Goal: Task Accomplishment & Management: Manage account settings

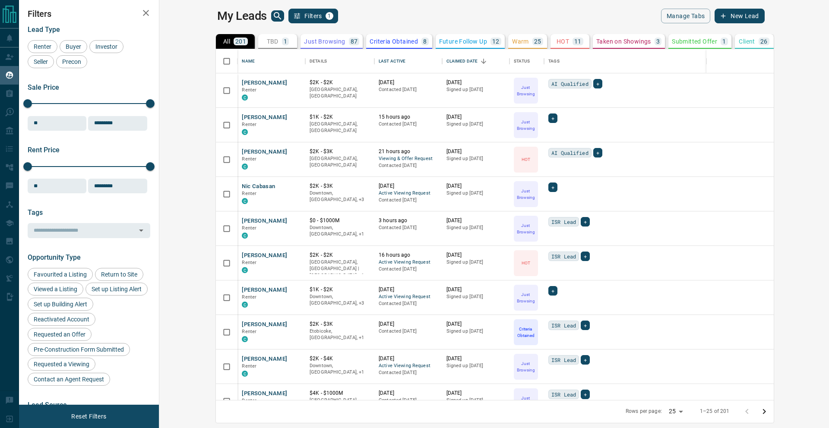
scroll to position [344, 659]
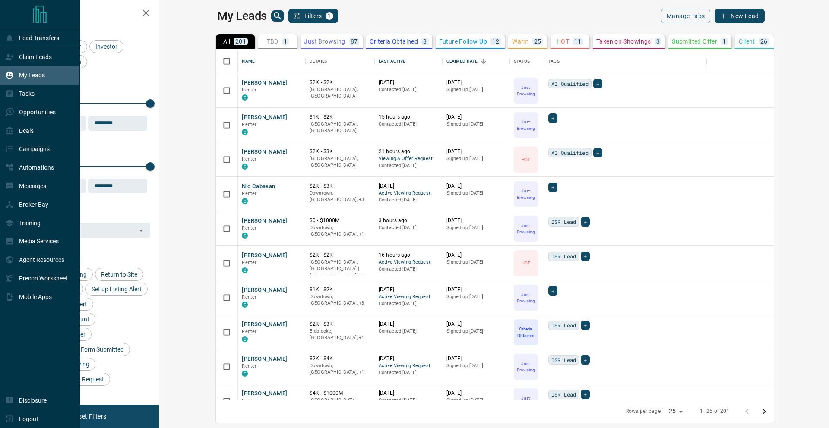
click at [22, 78] on p "My Leads" at bounding box center [32, 75] width 26 height 7
click at [22, 56] on p "Claim Leads" at bounding box center [35, 57] width 33 height 7
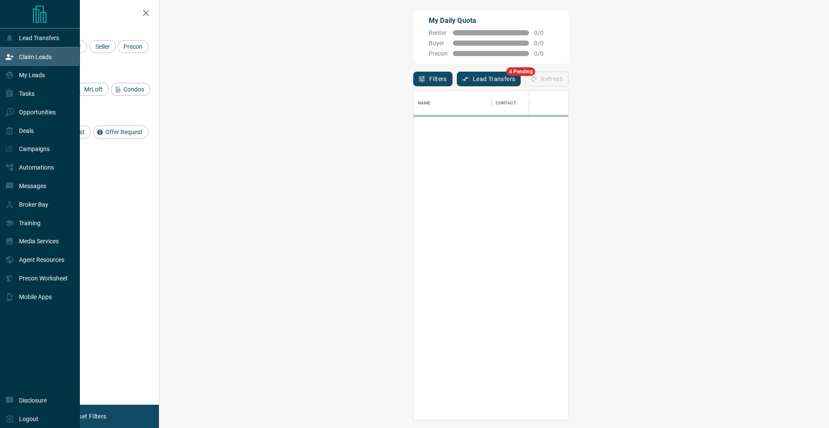
scroll to position [322, 645]
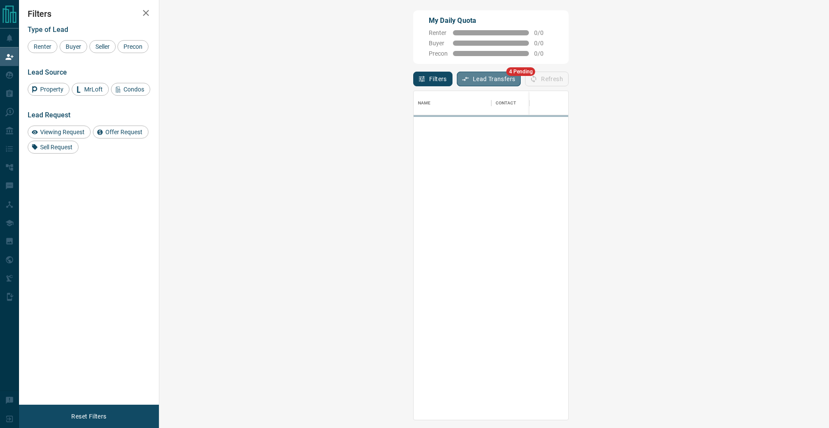
click at [457, 77] on button "Lead Transfers" at bounding box center [489, 79] width 64 height 15
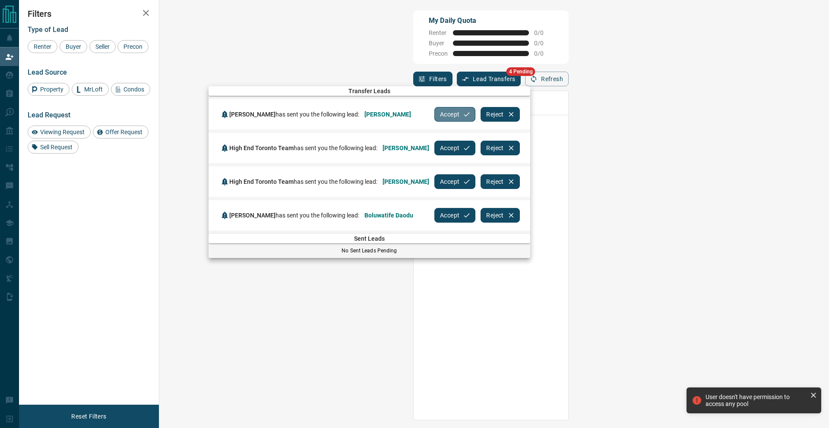
click at [445, 111] on button "Accept" at bounding box center [454, 114] width 41 height 15
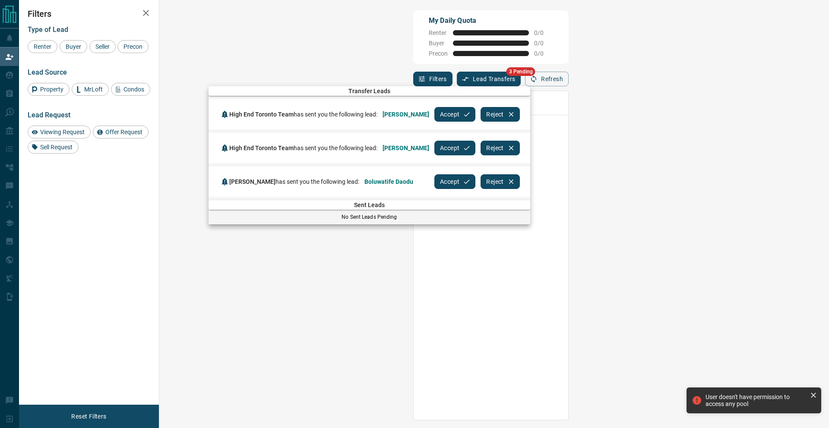
click at [443, 111] on button "Accept" at bounding box center [454, 114] width 41 height 15
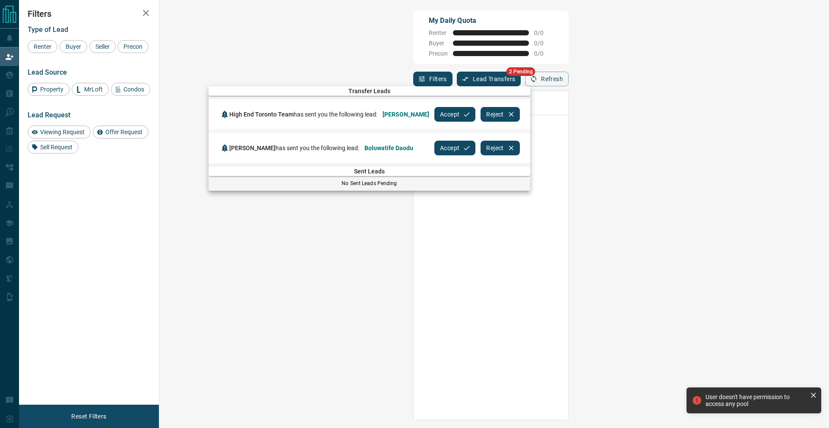
click at [440, 112] on button "Accept" at bounding box center [454, 114] width 41 height 15
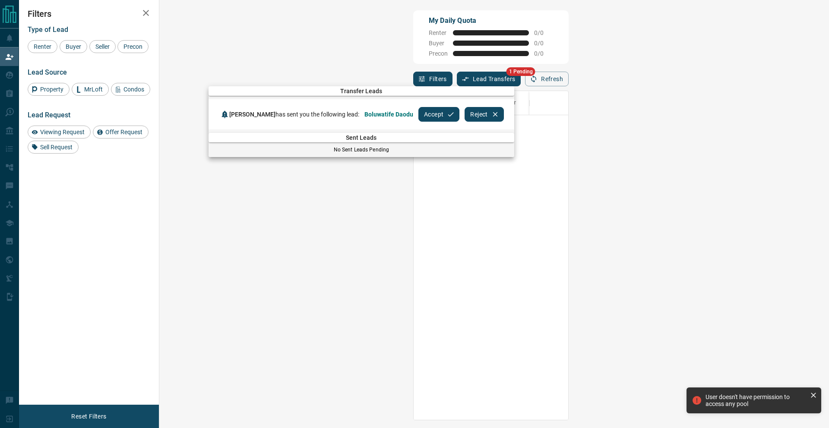
click at [435, 114] on button "Accept" at bounding box center [438, 114] width 41 height 15
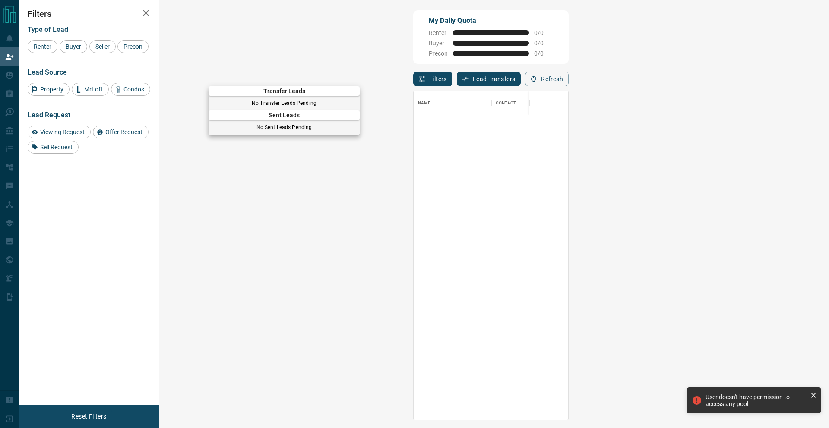
click at [0, 79] on div at bounding box center [414, 214] width 829 height 428
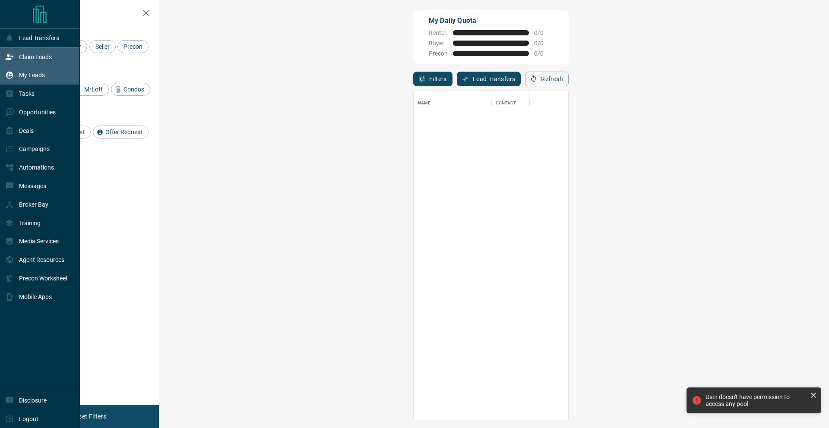
click at [20, 76] on p "My Leads" at bounding box center [32, 75] width 26 height 7
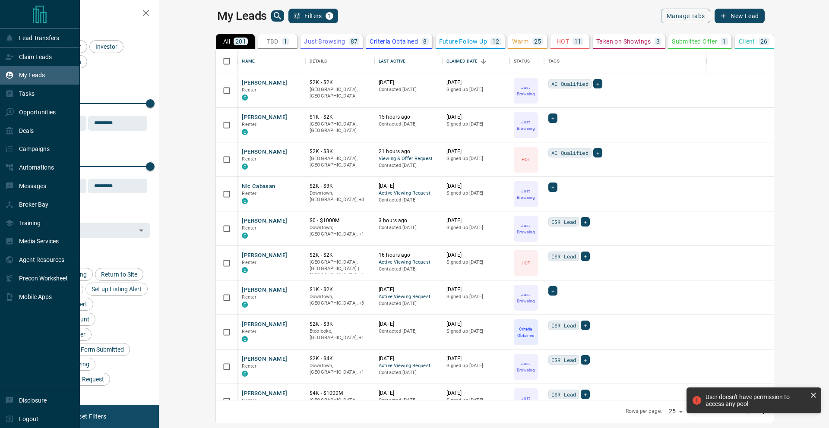
scroll to position [344, 659]
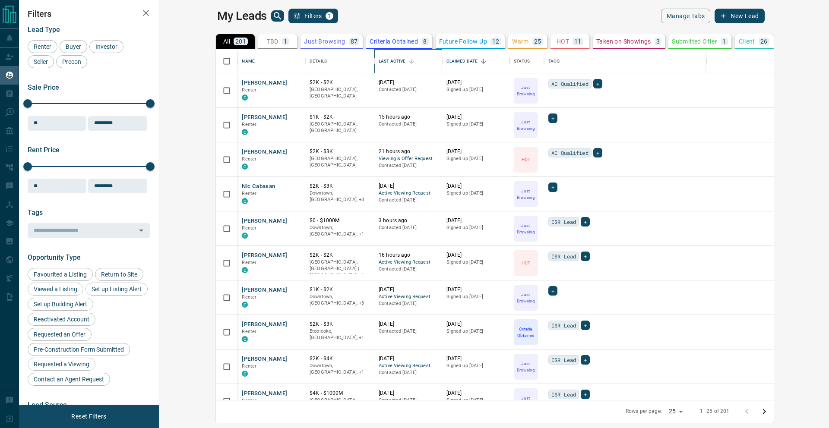
click at [379, 62] on div "Last Active" at bounding box center [392, 61] width 27 height 24
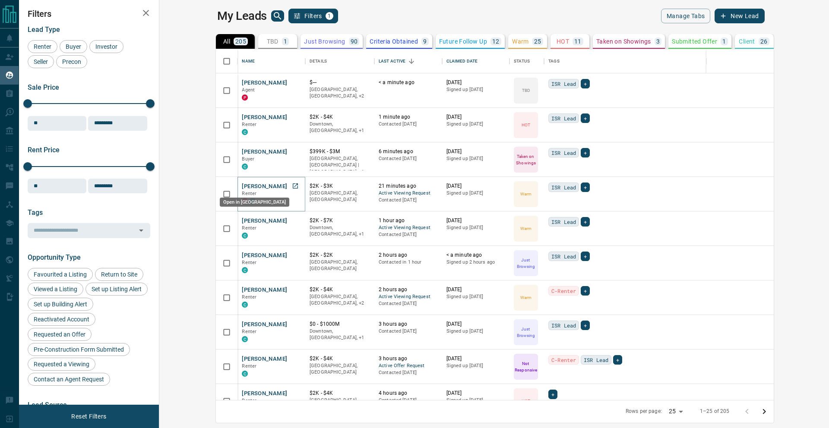
click at [292, 185] on icon "Open in New Tab" at bounding box center [295, 186] width 7 height 7
